Goal: Task Accomplishment & Management: Use online tool/utility

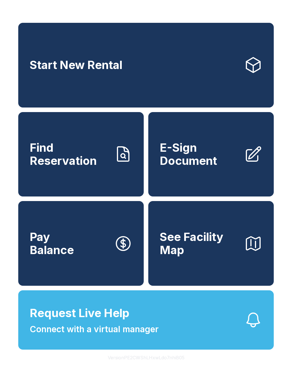
click at [124, 172] on link "Find Reservation" at bounding box center [80, 154] width 125 height 85
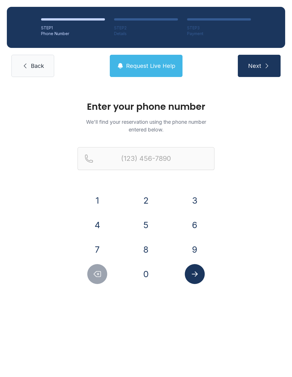
click at [103, 241] on button "7" at bounding box center [97, 249] width 20 height 20
click at [104, 197] on button "1" at bounding box center [97, 200] width 20 height 20
click at [202, 250] on button "9" at bounding box center [195, 249] width 20 height 20
click at [201, 204] on button "3" at bounding box center [195, 200] width 20 height 20
click at [101, 194] on button "1" at bounding box center [97, 200] width 20 height 20
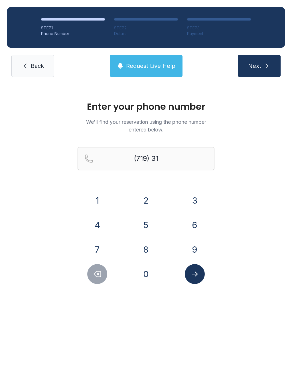
click at [149, 268] on button "0" at bounding box center [146, 274] width 20 height 20
click at [198, 200] on button "3" at bounding box center [195, 200] width 20 height 20
click at [103, 223] on button "4" at bounding box center [97, 225] width 20 height 20
click at [146, 197] on button "2" at bounding box center [146, 200] width 20 height 20
click at [99, 246] on button "7" at bounding box center [97, 249] width 20 height 20
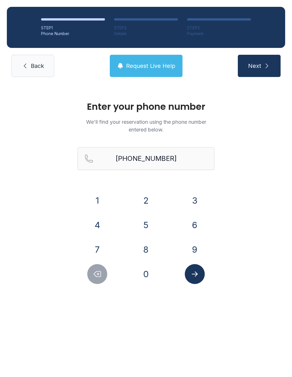
click at [195, 277] on icon "Submit lookup form" at bounding box center [194, 274] width 9 height 9
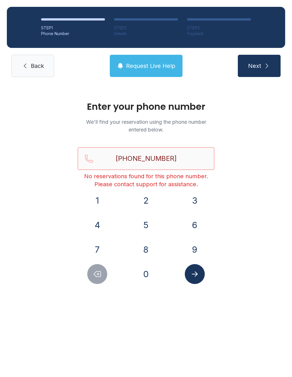
click at [180, 153] on input "[PHONE_NUMBER]" at bounding box center [146, 158] width 137 height 23
click at [184, 156] on input "[PHONE_NUMBER]" at bounding box center [146, 158] width 137 height 23
click at [271, 238] on div "Enter your phone number We'll find your reservation using the phone number ente…" at bounding box center [146, 195] width 292 height 223
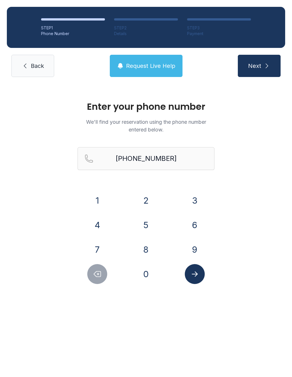
click at [95, 274] on icon "Delete number" at bounding box center [97, 273] width 7 height 5
click at [95, 274] on icon "Delete number" at bounding box center [97, 274] width 9 height 9
click at [100, 270] on icon "Delete number" at bounding box center [97, 274] width 9 height 9
click at [100, 269] on button "Delete number" at bounding box center [97, 274] width 20 height 20
click at [101, 274] on icon "Delete number" at bounding box center [97, 273] width 7 height 5
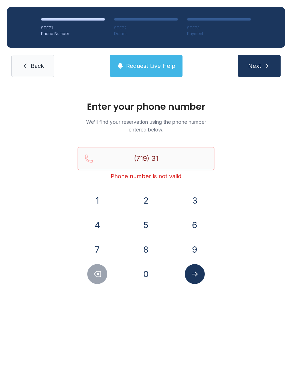
click at [101, 273] on icon "Delete number" at bounding box center [97, 273] width 7 height 5
click at [100, 275] on icon "Delete number" at bounding box center [97, 274] width 9 height 9
click at [106, 272] on button "Delete number" at bounding box center [97, 274] width 20 height 20
type input "(7"
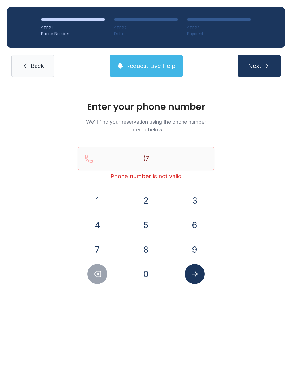
click at [106, 272] on button "Delete number" at bounding box center [97, 274] width 20 height 20
click at [102, 274] on button "Delete number" at bounding box center [97, 274] width 20 height 20
click at [196, 248] on button "9" at bounding box center [195, 249] width 20 height 20
click at [101, 223] on button "4" at bounding box center [97, 225] width 20 height 20
click at [151, 275] on button "0" at bounding box center [146, 274] width 20 height 20
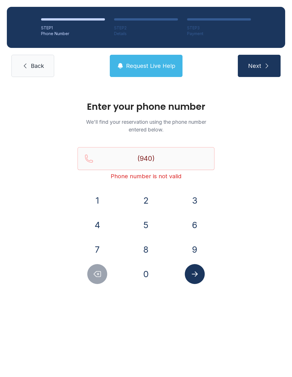
click at [102, 246] on button "7" at bounding box center [97, 249] width 20 height 20
click at [150, 276] on button "0" at bounding box center [146, 274] width 20 height 20
click at [99, 223] on button "4" at bounding box center [97, 225] width 20 height 20
click at [150, 276] on button "0" at bounding box center [146, 274] width 20 height 20
click at [101, 221] on button "4" at bounding box center [97, 225] width 20 height 20
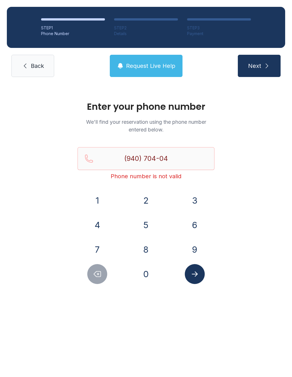
click at [101, 251] on button "7" at bounding box center [97, 249] width 20 height 20
click at [151, 250] on button "8" at bounding box center [146, 249] width 20 height 20
type input "[PHONE_NUMBER]"
click at [195, 271] on icon "Submit lookup form" at bounding box center [194, 274] width 9 height 9
click at [37, 59] on link "Back" at bounding box center [32, 66] width 43 height 22
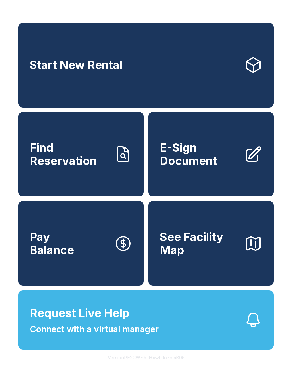
click at [206, 341] on button "Request Live Help Connect with a virtual manager" at bounding box center [145, 319] width 255 height 59
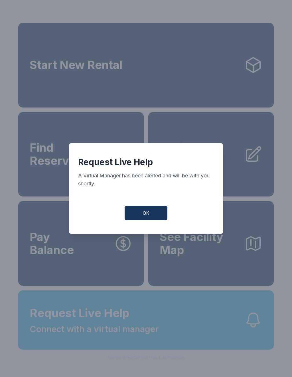
click at [155, 215] on button "OK" at bounding box center [146, 213] width 43 height 14
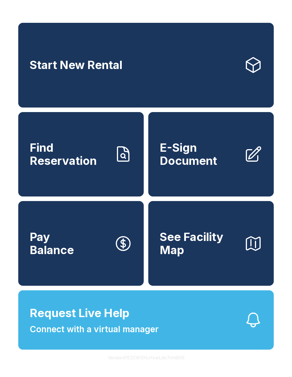
click at [217, 333] on button "Request Live Help Connect with a virtual manager" at bounding box center [145, 319] width 255 height 59
click at [169, 326] on button "Request Live Help Connect with a virtual manager" at bounding box center [145, 319] width 255 height 59
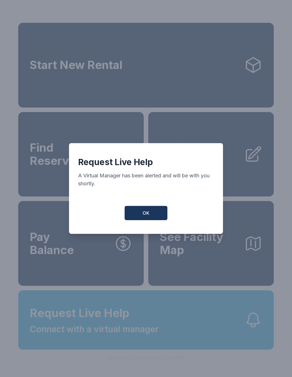
click at [143, 216] on span "OK" at bounding box center [145, 212] width 7 height 7
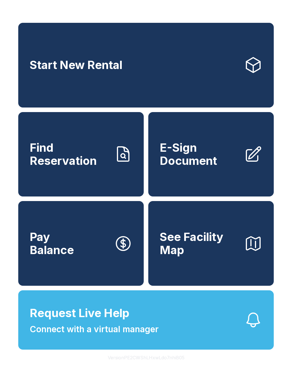
click at [244, 344] on button "Request Live Help Connect with a virtual manager" at bounding box center [145, 319] width 255 height 59
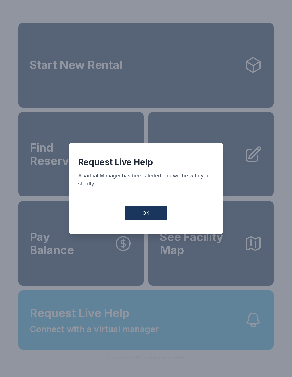
click at [150, 217] on button "OK" at bounding box center [146, 213] width 43 height 14
